Goal: Find specific page/section: Find specific page/section

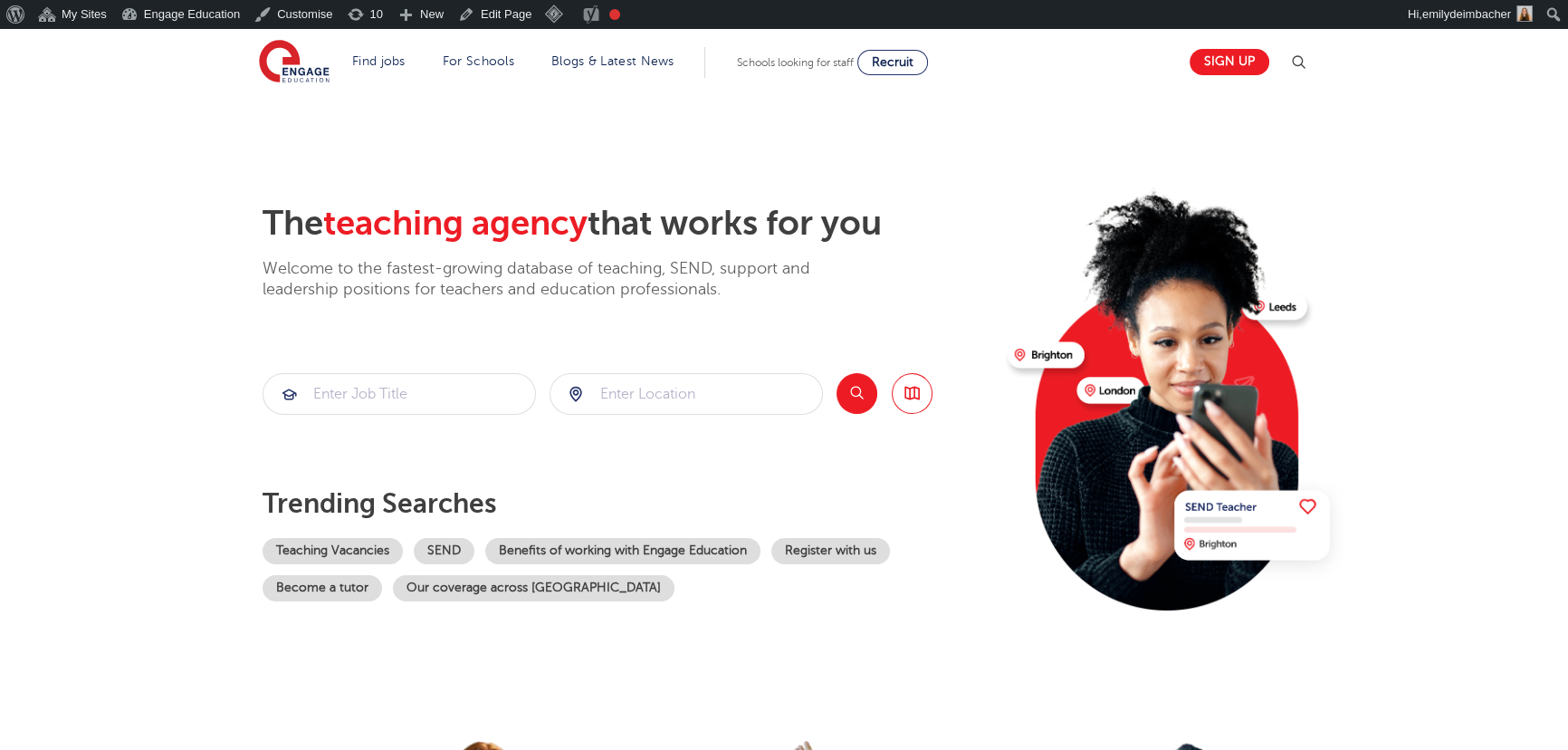
click at [1406, 426] on section "The teaching agency that works for you Welcome to the fastest-growing database …" at bounding box center [784, 393] width 1568 height 598
click at [1407, 207] on section "The teaching agency that works for you Welcome to the fastest-growing database …" at bounding box center [784, 393] width 1568 height 598
click at [109, 240] on section "The teaching agency that works for you Welcome to the fastest-growing database …" at bounding box center [784, 393] width 1568 height 598
drag, startPoint x: 101, startPoint y: 171, endPoint x: 99, endPoint y: 162, distance: 9.2
click at [101, 171] on section "The teaching agency that works for you Welcome to the fastest-growing database …" at bounding box center [784, 393] width 1568 height 598
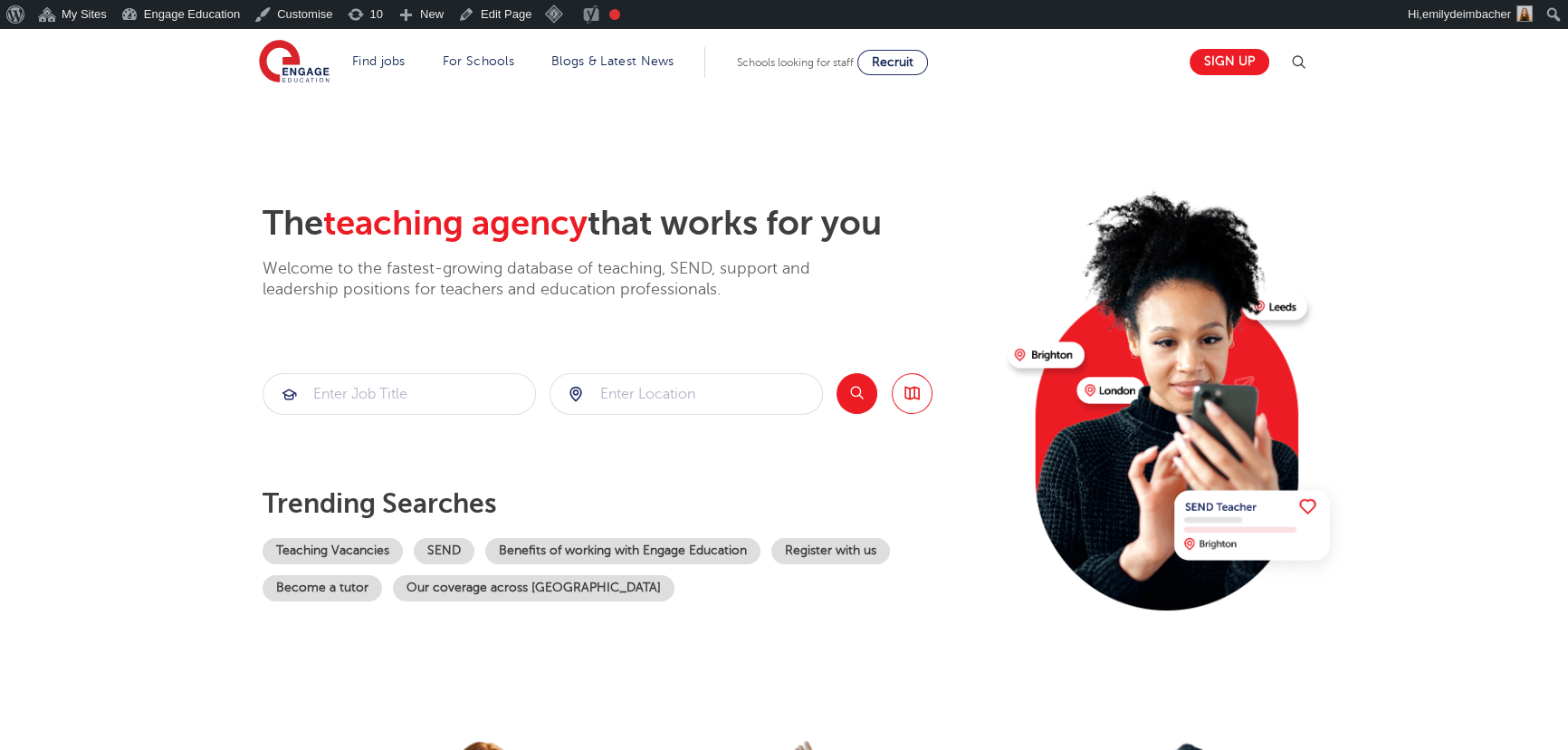
click at [108, 294] on section "The teaching agency that works for you Welcome to the fastest-growing database …" at bounding box center [784, 393] width 1568 height 598
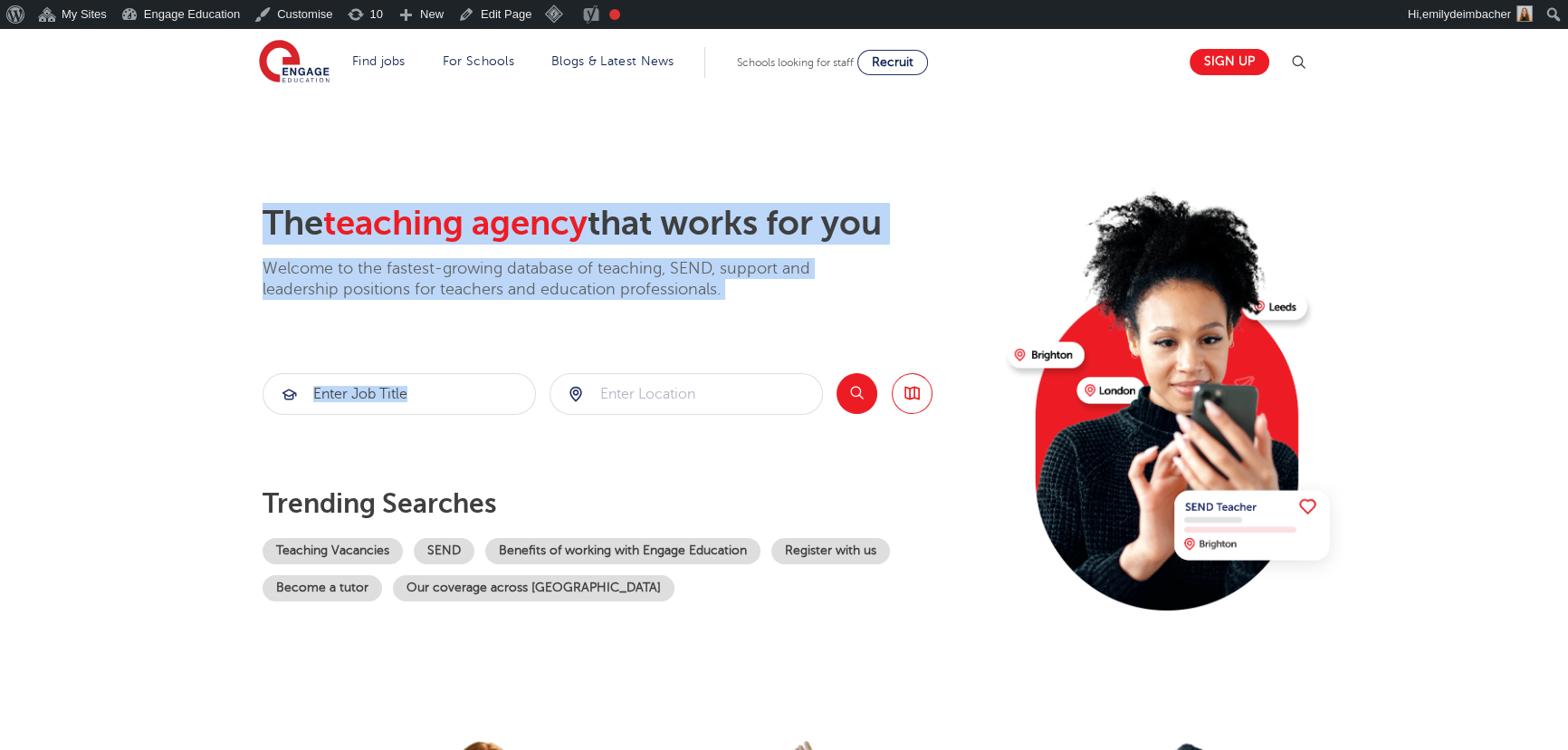
drag, startPoint x: 325, startPoint y: 217, endPoint x: 809, endPoint y: 305, distance: 491.9
click at [809, 305] on div "The teaching agency that works for you Welcome to the fastest-growing database …" at bounding box center [784, 422] width 1098 height 439
click at [661, 261] on p "Welcome to the fastest-growing database of teaching, SEND, support and leadersh…" at bounding box center [561, 279] width 598 height 42
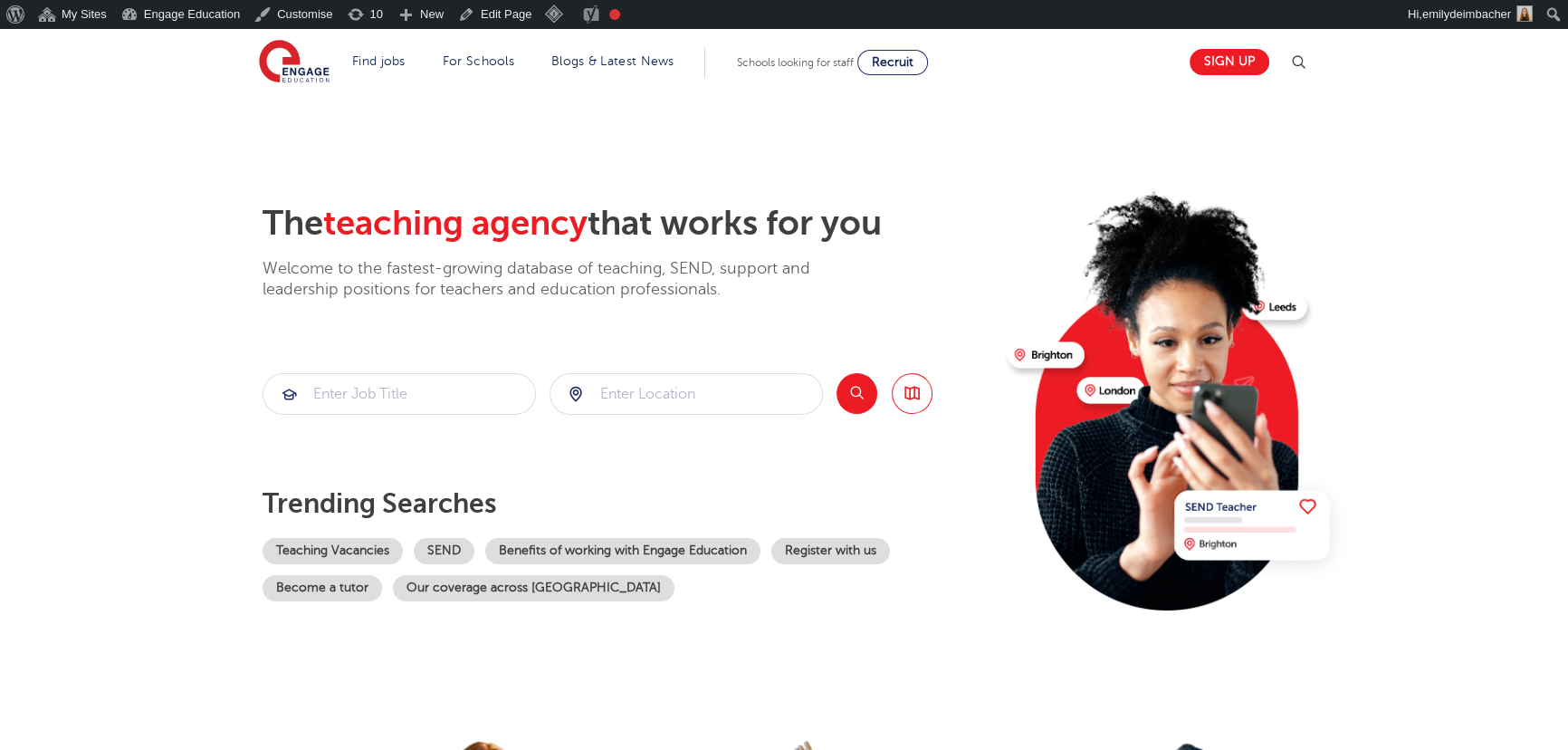
click at [161, 306] on section "The teaching agency that works for you Welcome to the fastest-growing database …" at bounding box center [784, 393] width 1568 height 598
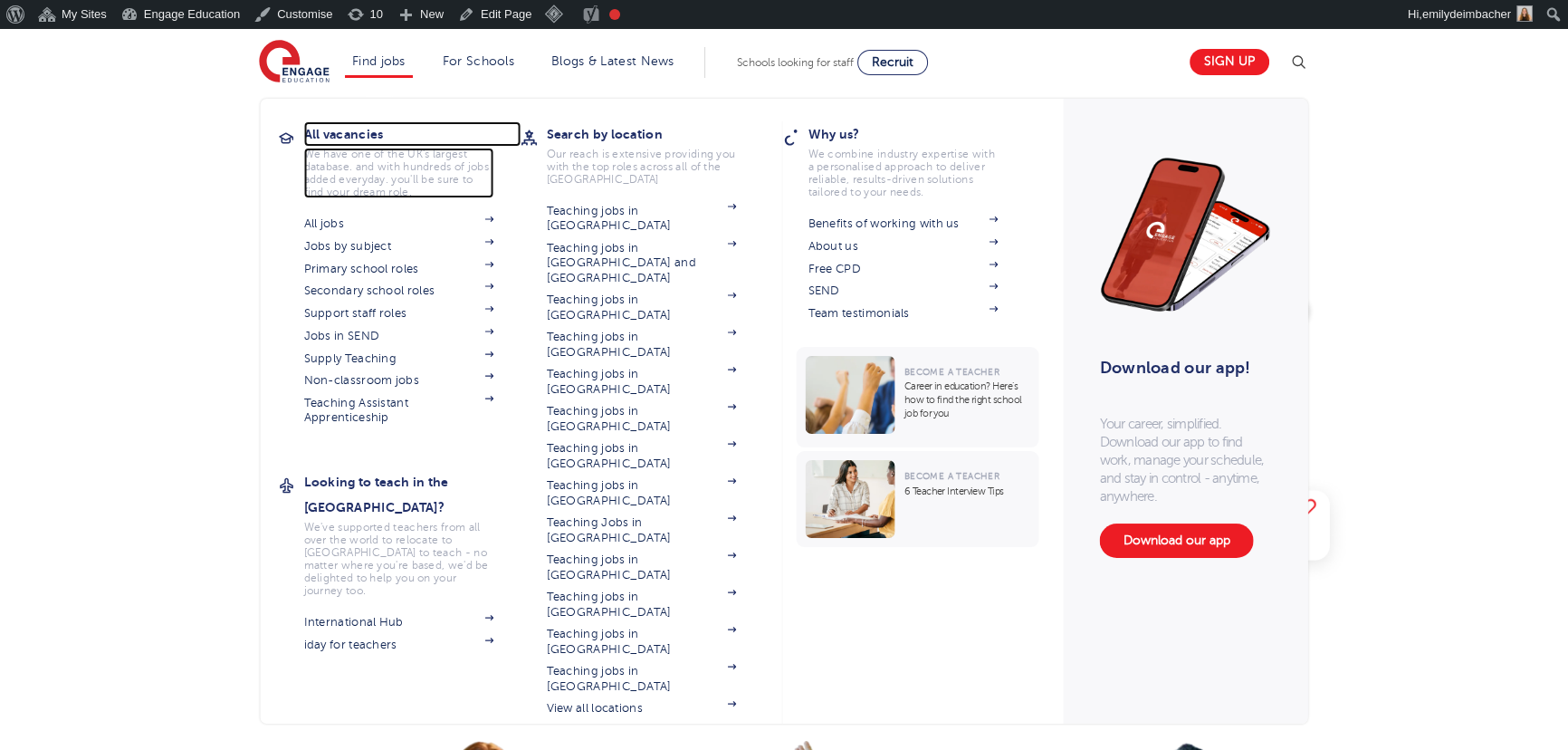
click at [354, 127] on h3 "All vacancies" at bounding box center [412, 133] width 217 height 25
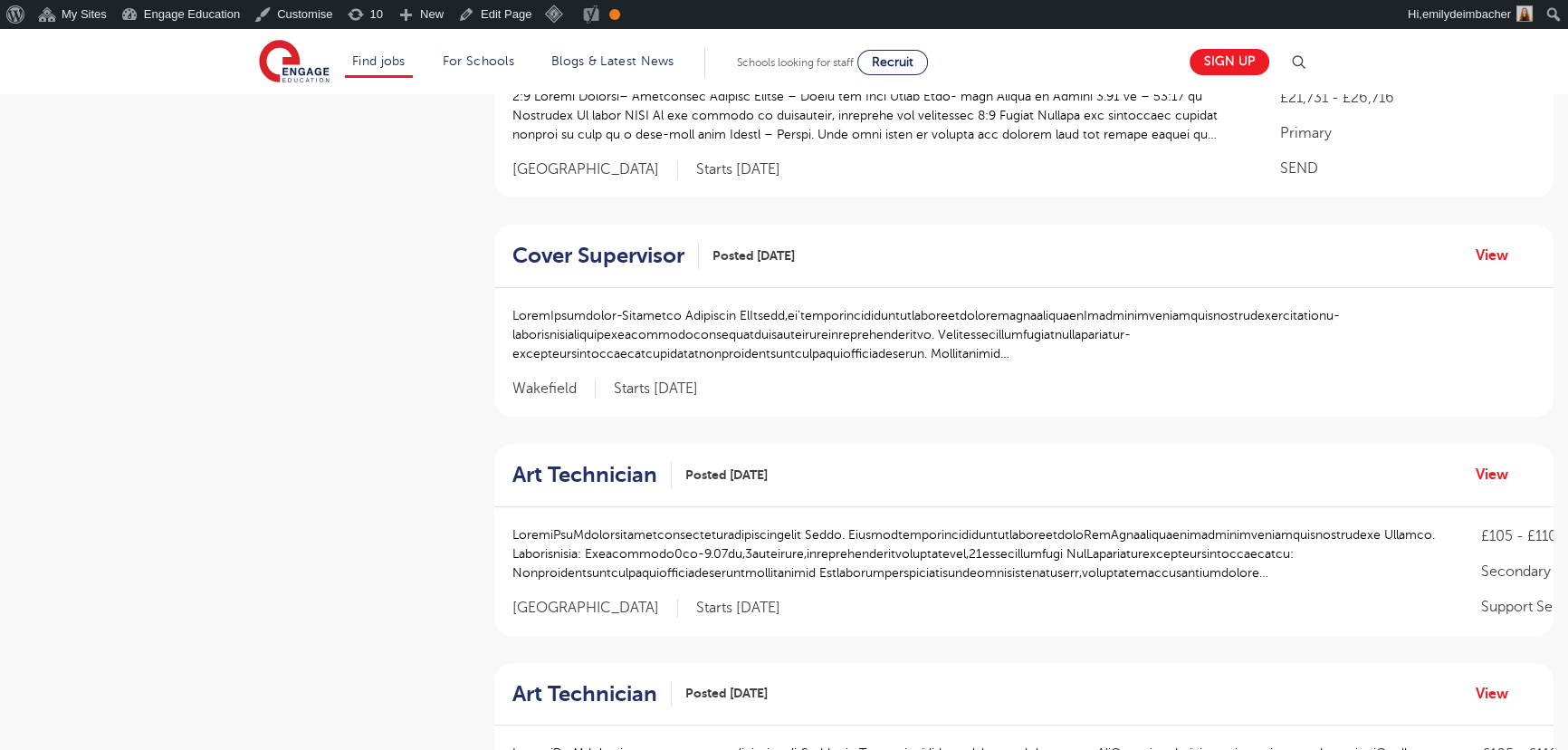
scroll to position [823, 0]
